Goal: Information Seeking & Learning: Learn about a topic

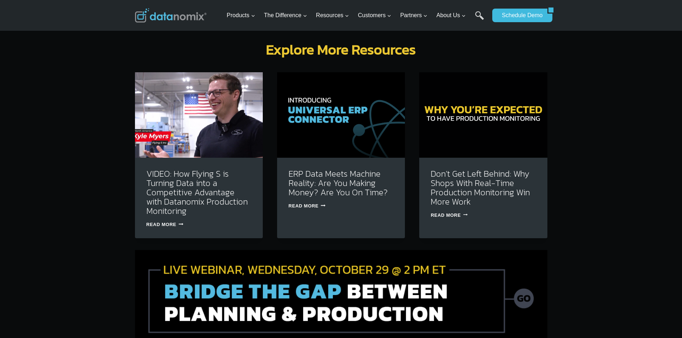
scroll to position [2111, 0]
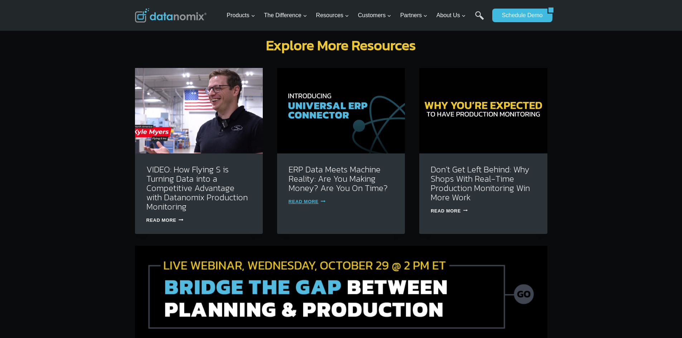
click at [300, 199] on link "Read More ERP Data Meets Machine Reality: Are You Making Money? Are You On Time…" at bounding box center [306, 201] width 37 height 5
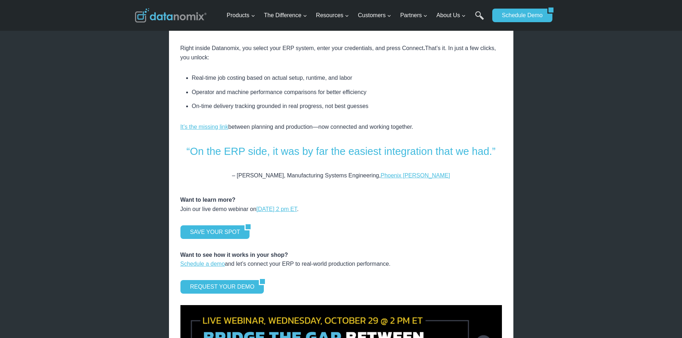
scroll to position [895, 0]
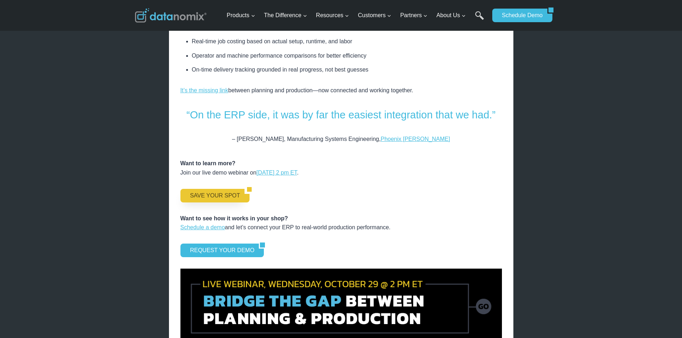
click at [221, 189] on link "SAVE YOUR SPOT" at bounding box center [212, 196] width 64 height 14
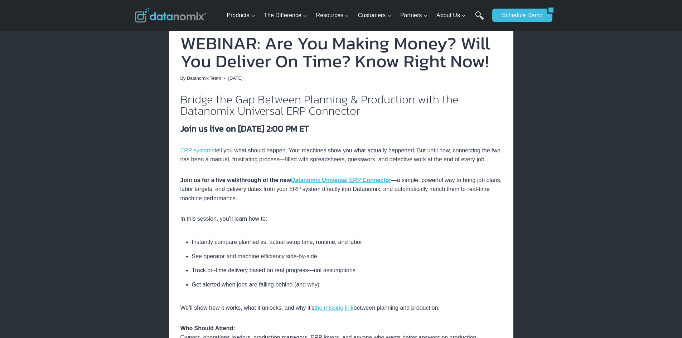
scroll to position [72, 0]
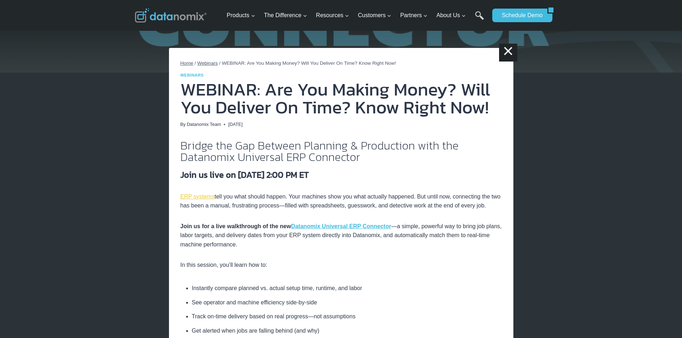
click at [195, 197] on link "ERP systems" at bounding box center [197, 197] width 34 height 6
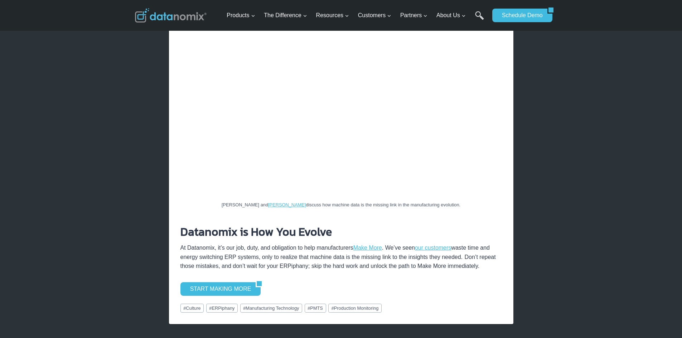
scroll to position [1288, 0]
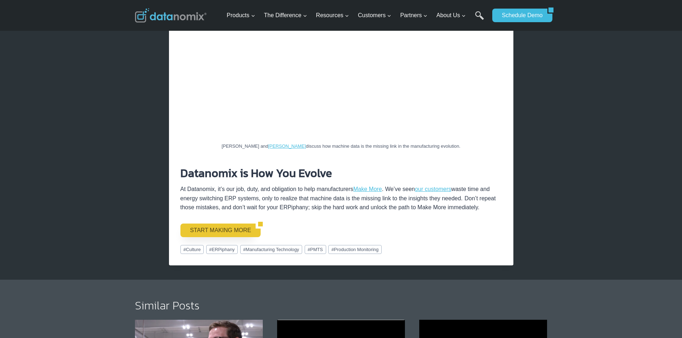
click at [222, 224] on link "START MAKING MORE" at bounding box center [218, 231] width 76 height 14
